Goal: Information Seeking & Learning: Find specific page/section

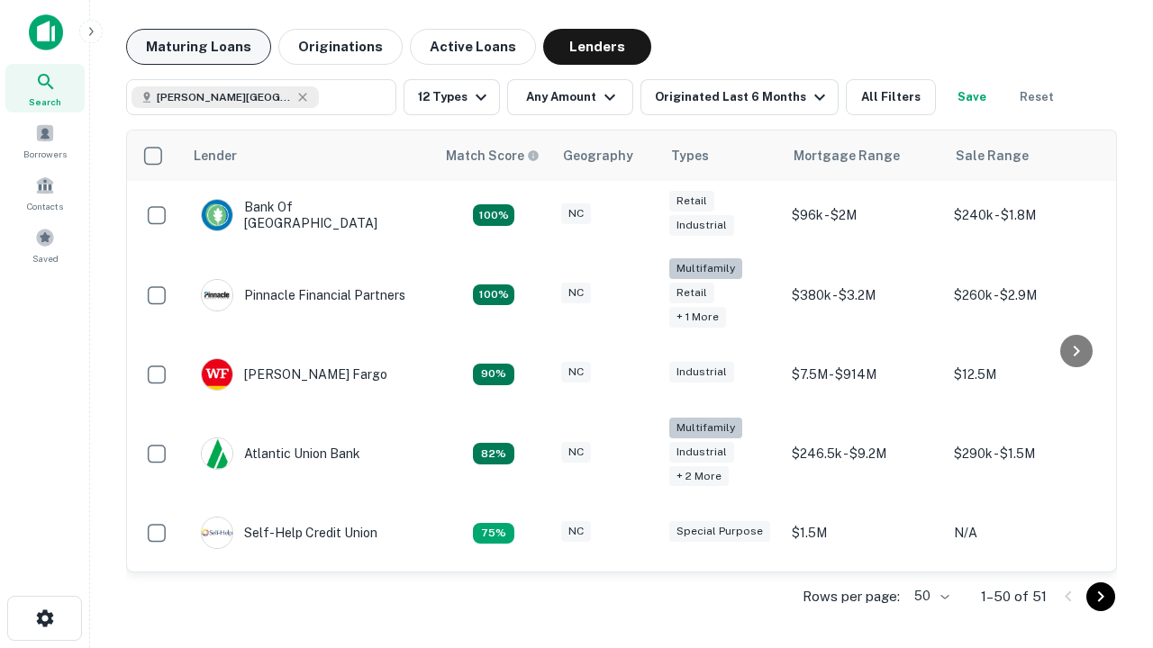
click at [198, 47] on button "Maturing Loans" at bounding box center [198, 47] width 145 height 36
